Goal: Task Accomplishment & Management: Manage account settings

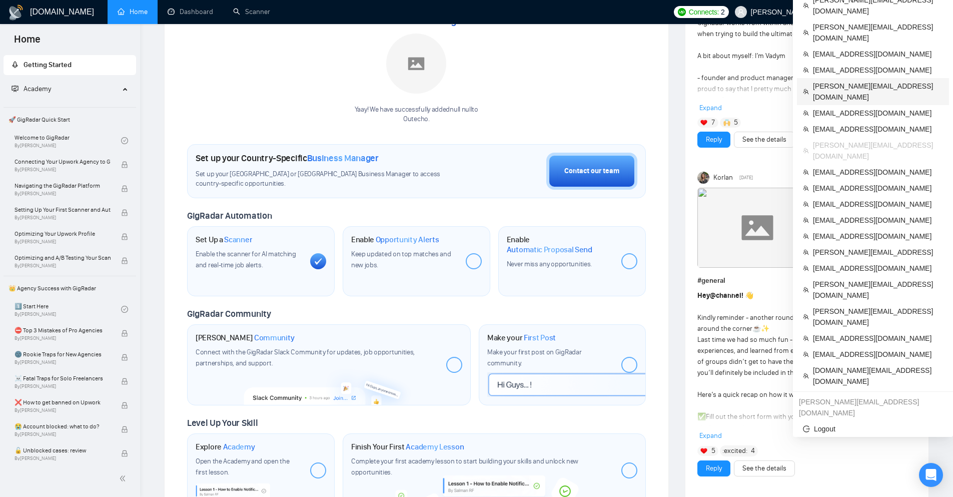
scroll to position [200, 0]
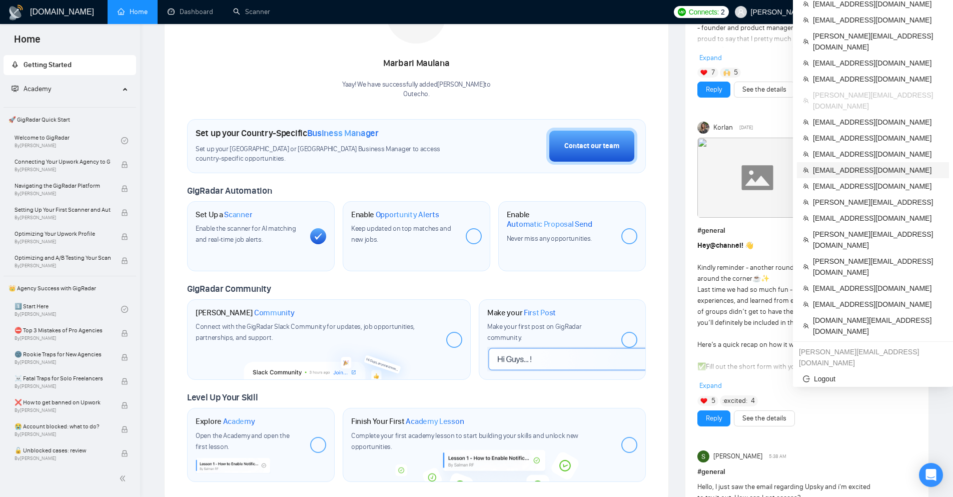
click at [837, 165] on span "[EMAIL_ADDRESS][DOMAIN_NAME]" at bounding box center [878, 170] width 130 height 11
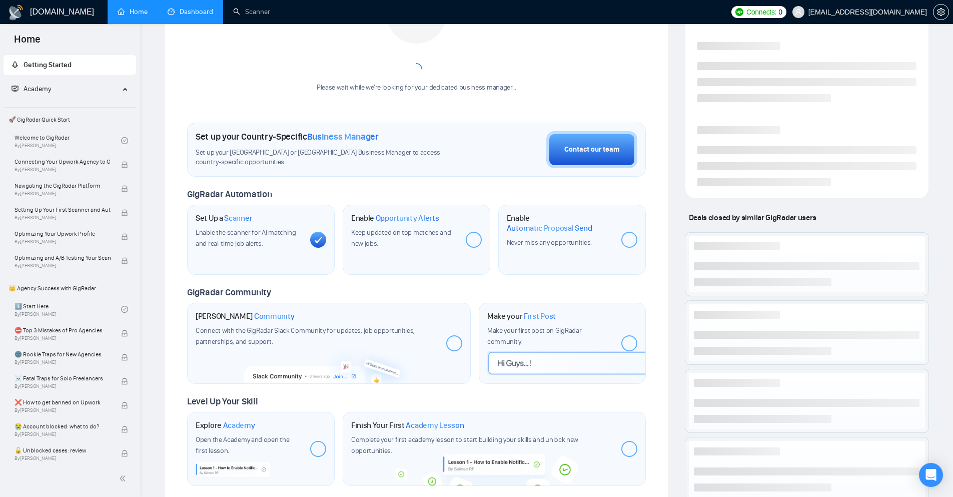
click at [209, 15] on link "Dashboard" at bounding box center [191, 12] width 46 height 9
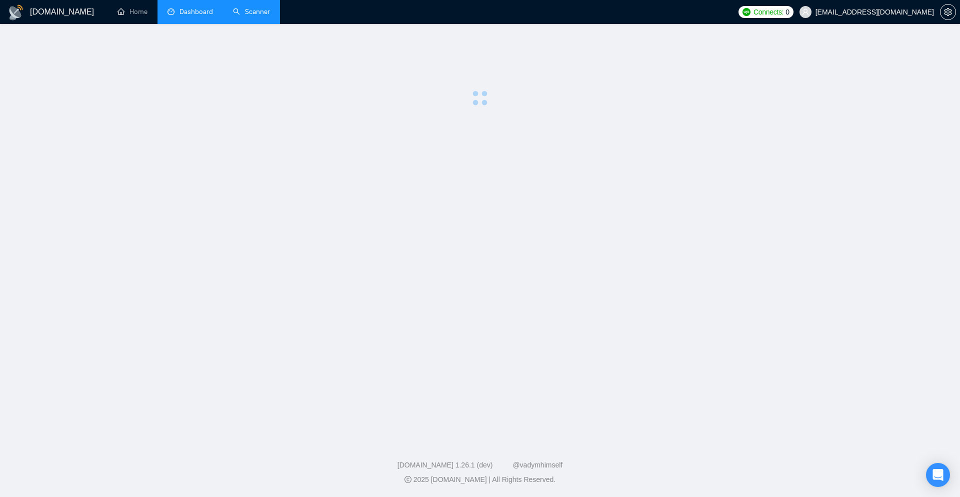
click at [239, 12] on link "Scanner" at bounding box center [251, 12] width 37 height 9
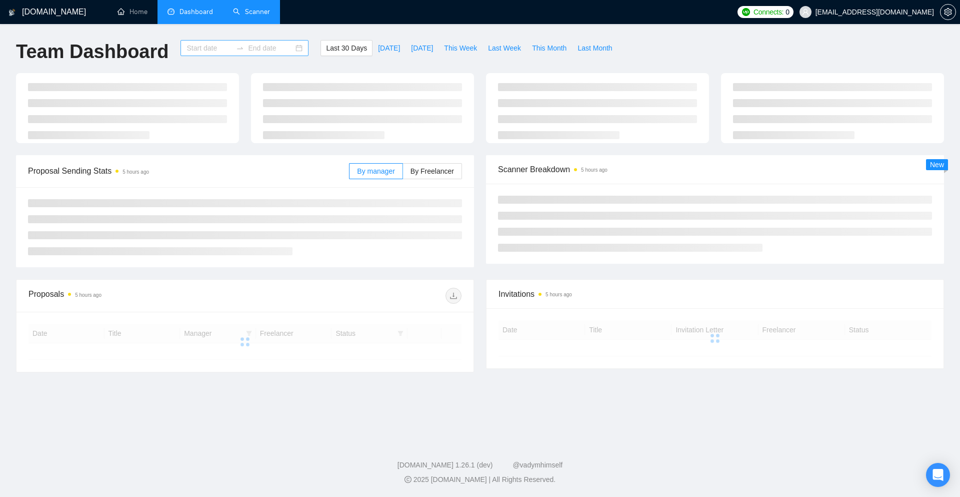
type input "[DATE]"
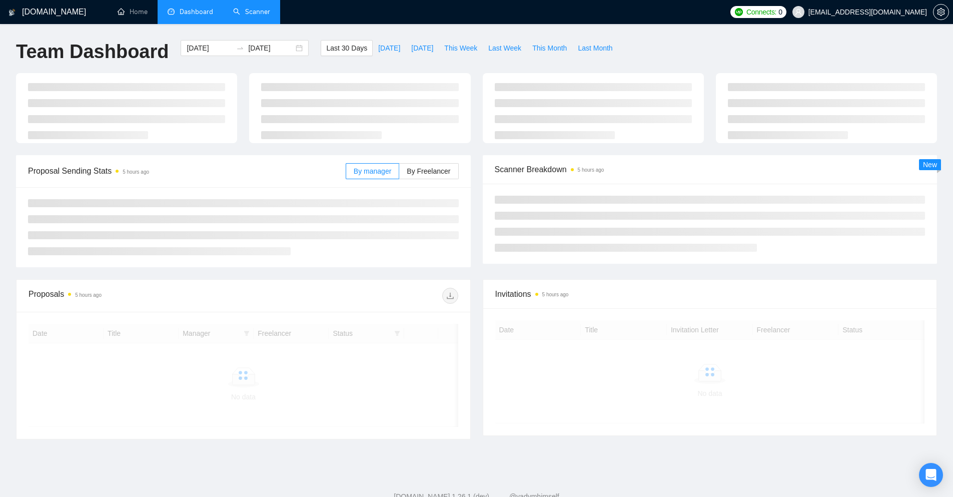
click at [260, 13] on link "Scanner" at bounding box center [251, 12] width 37 height 9
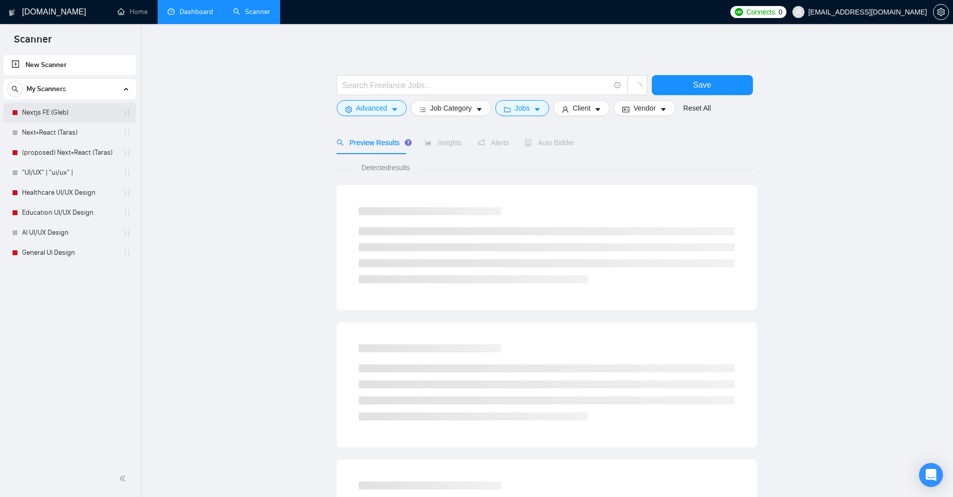
click at [61, 117] on link "Nextjs FE (Gleb)" at bounding box center [69, 113] width 95 height 20
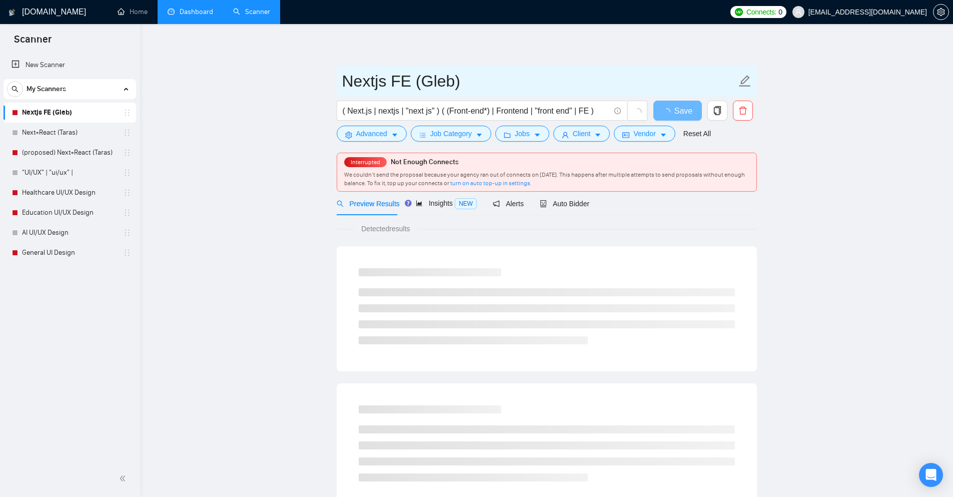
click at [344, 75] on input "Nextjs FE (Gleb)" at bounding box center [539, 81] width 394 height 25
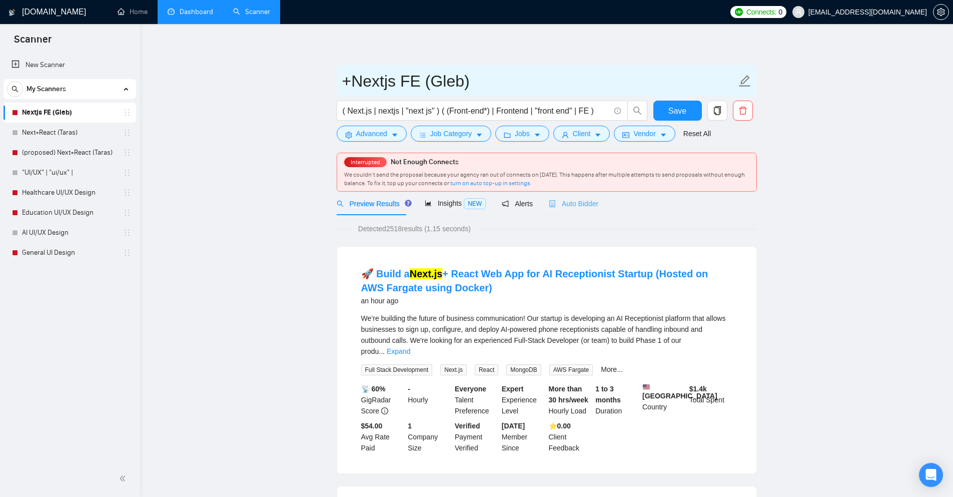
type input "+Nextjs FE (Gleb)"
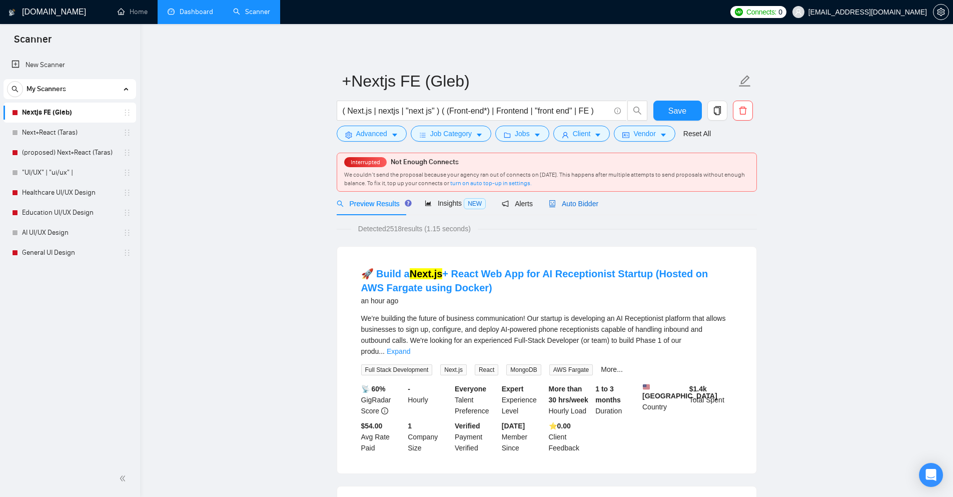
click at [581, 200] on span "Auto Bidder" at bounding box center [574, 204] width 50 height 8
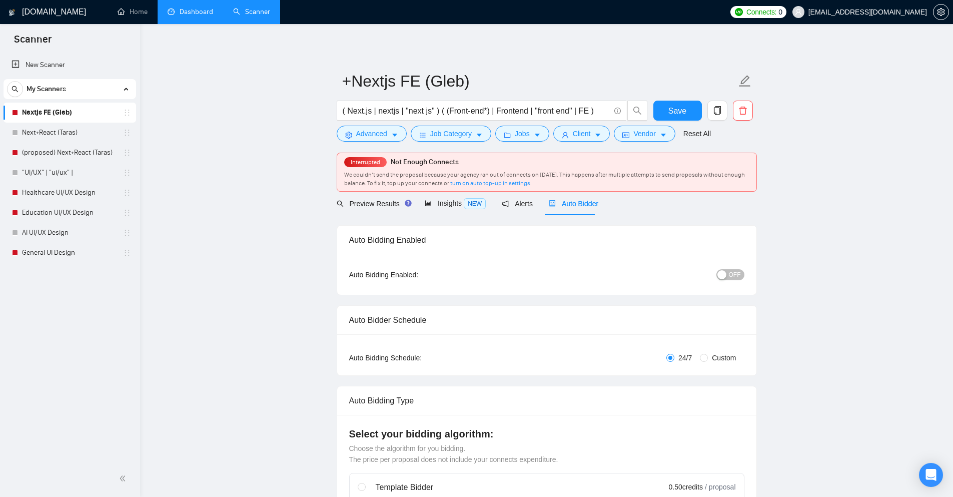
radio input "false"
radio input "true"
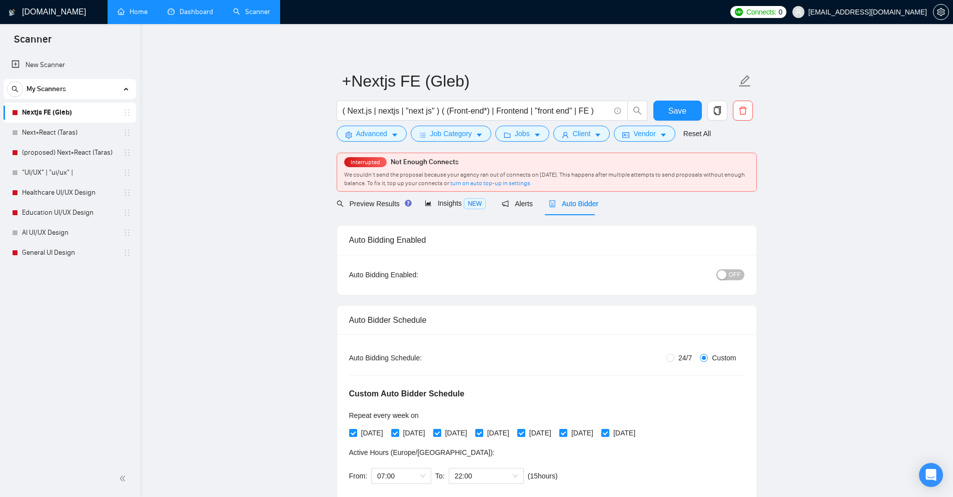
click at [138, 13] on link "Home" at bounding box center [133, 12] width 30 height 9
